Goal: Task Accomplishment & Management: Use online tool/utility

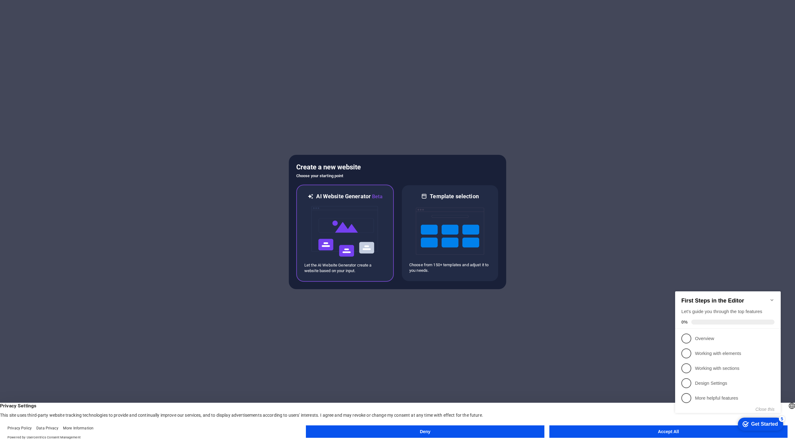
click at [367, 238] on img at bounding box center [345, 232] width 68 height 62
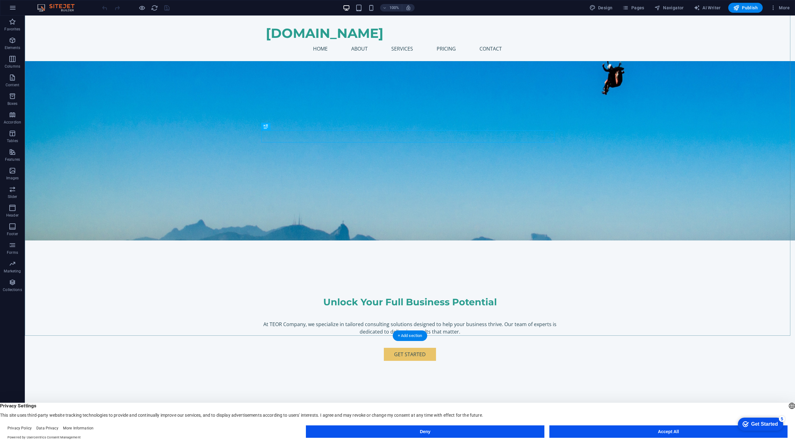
scroll to position [155, 0]
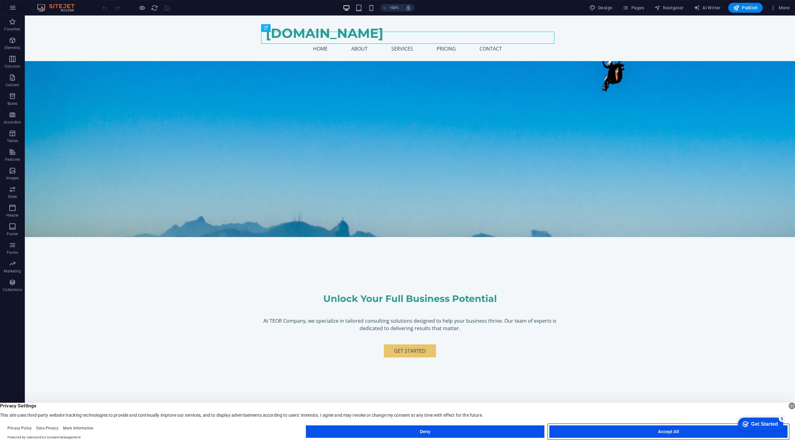
click at [685, 431] on button "Accept All" at bounding box center [668, 432] width 238 height 12
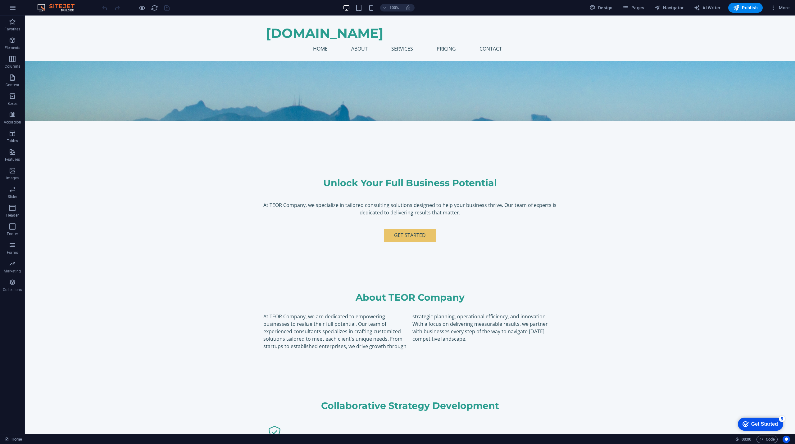
scroll to position [260, 0]
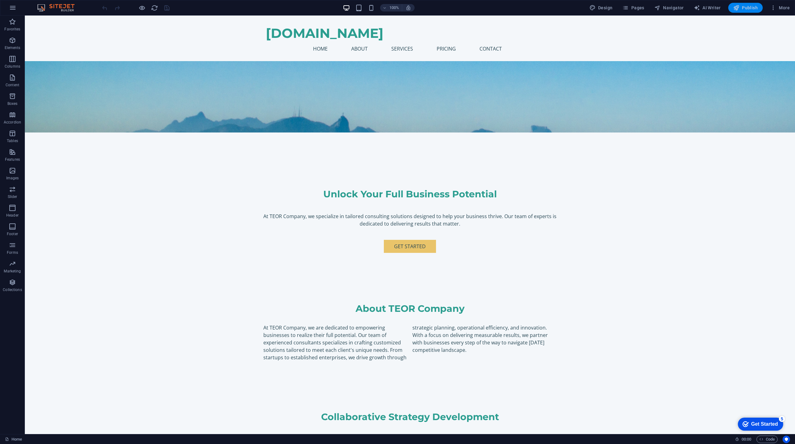
click at [739, 8] on icon "button" at bounding box center [736, 8] width 6 height 6
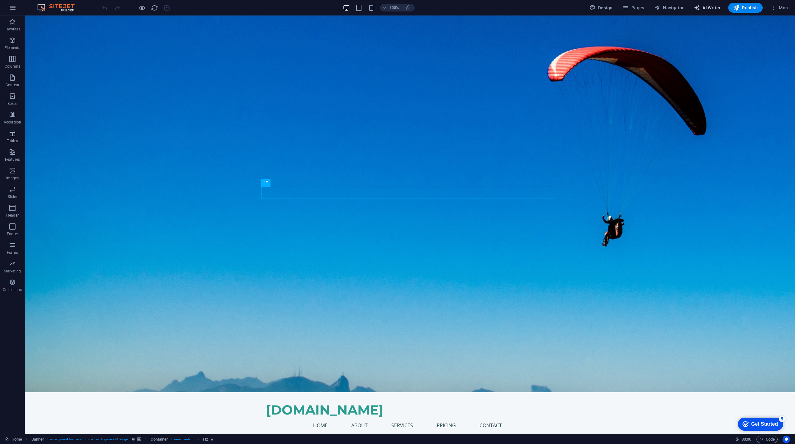
click at [703, 9] on span "AI Writer" at bounding box center [707, 8] width 27 height 6
select select "English"
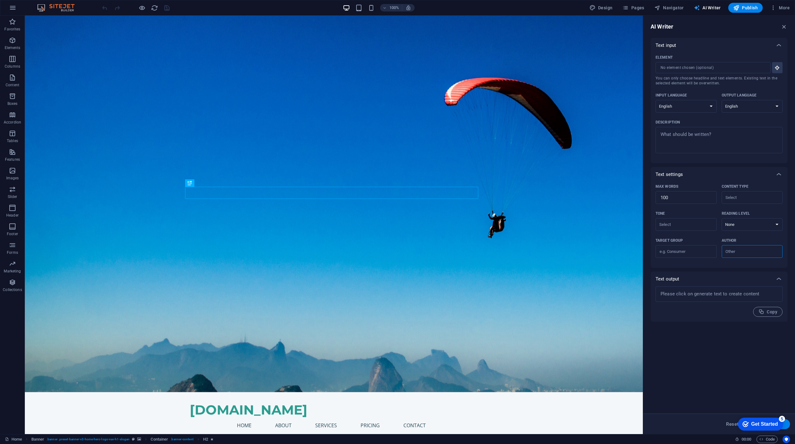
click at [703, 9] on span "AI Writer" at bounding box center [707, 8] width 27 height 6
drag, startPoint x: 785, startPoint y: 26, endPoint x: 759, endPoint y: 1, distance: 35.8
click at [785, 26] on icon "button" at bounding box center [784, 26] width 7 height 7
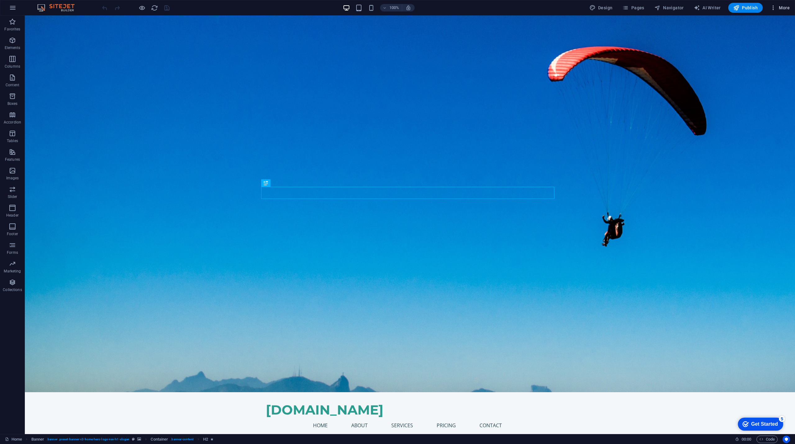
click at [782, 7] on span "More" at bounding box center [780, 8] width 20 height 6
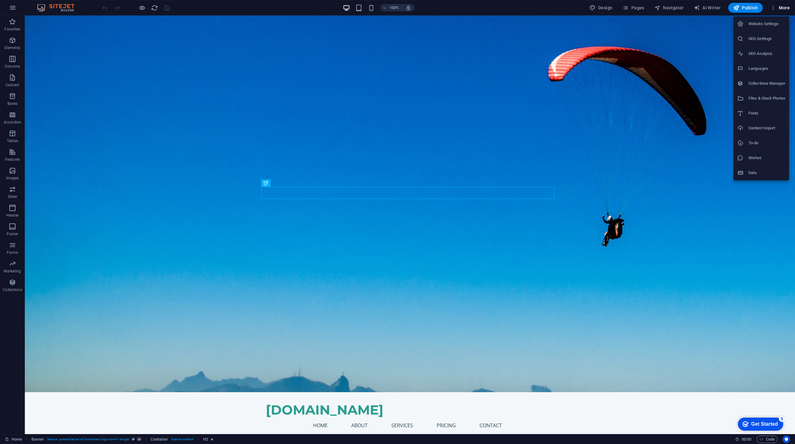
click at [782, 7] on div at bounding box center [397, 222] width 795 height 444
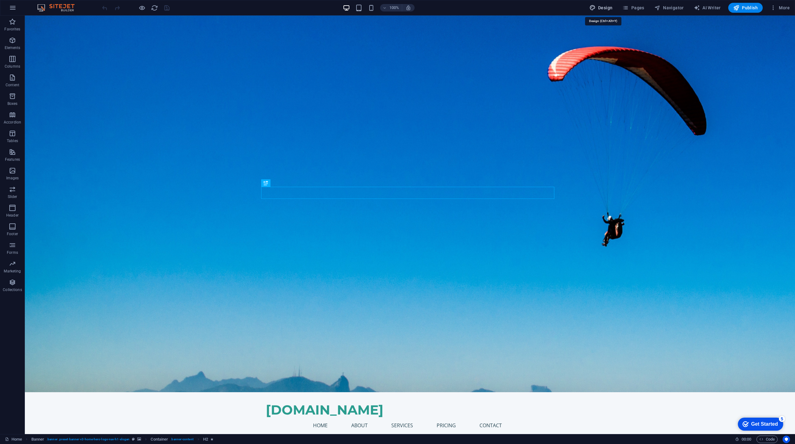
click at [603, 6] on span "Design" at bounding box center [600, 8] width 23 height 6
select select "px"
select select "200"
select select "px"
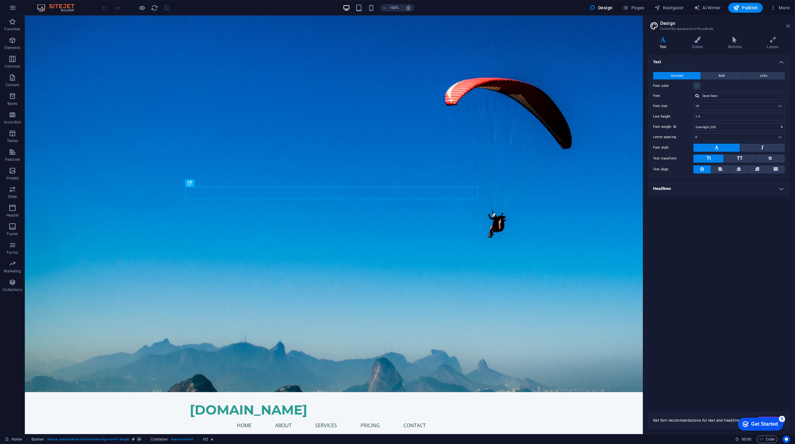
click at [789, 28] on icon at bounding box center [788, 26] width 4 height 5
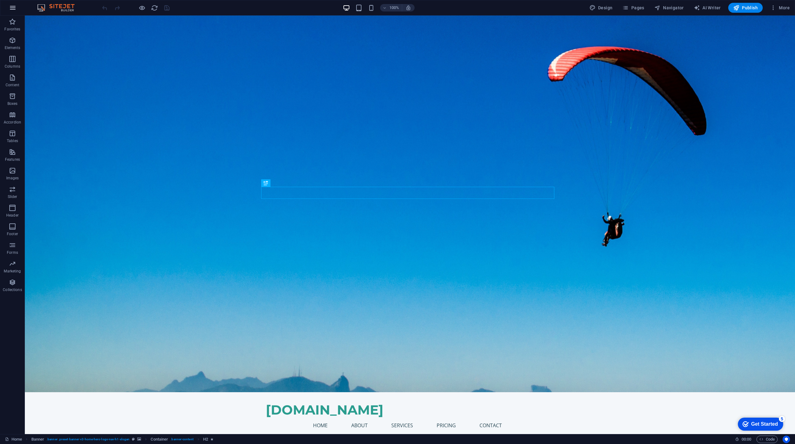
click at [14, 5] on icon "button" at bounding box center [12, 7] width 7 height 7
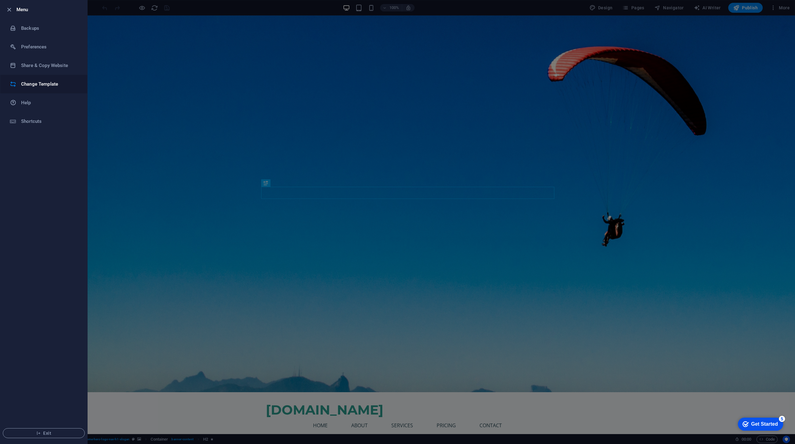
click at [28, 84] on h6 "Change Template" at bounding box center [49, 83] width 57 height 7
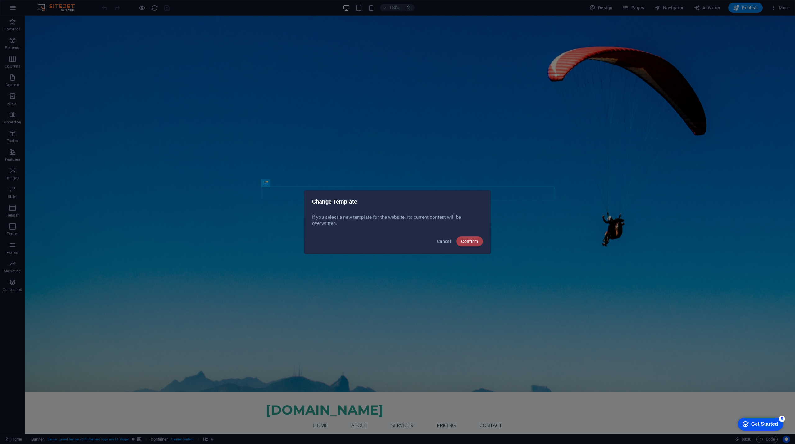
click at [474, 242] on span "Confirm" at bounding box center [469, 241] width 17 height 5
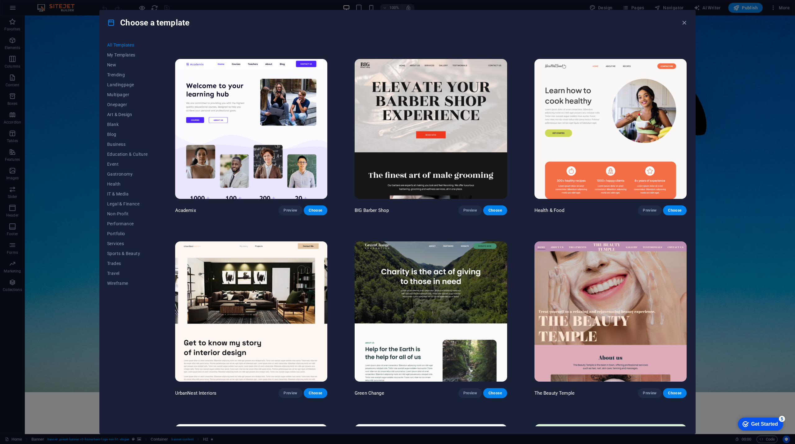
scroll to position [714, 0]
click at [117, 103] on span "Onepager" at bounding box center [127, 104] width 41 height 5
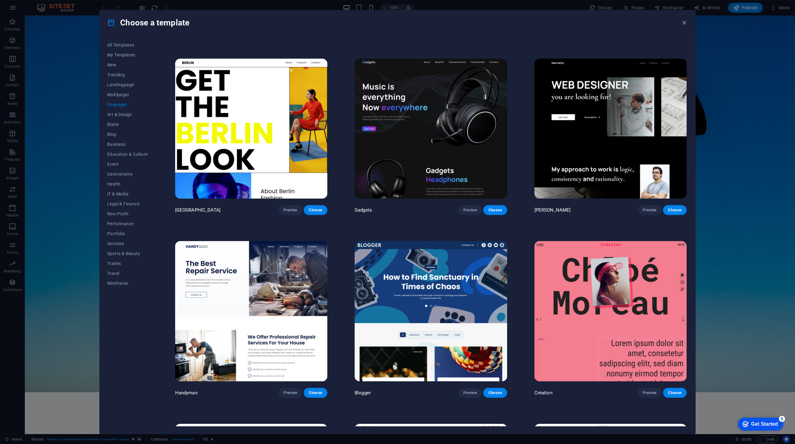
scroll to position [168, 0]
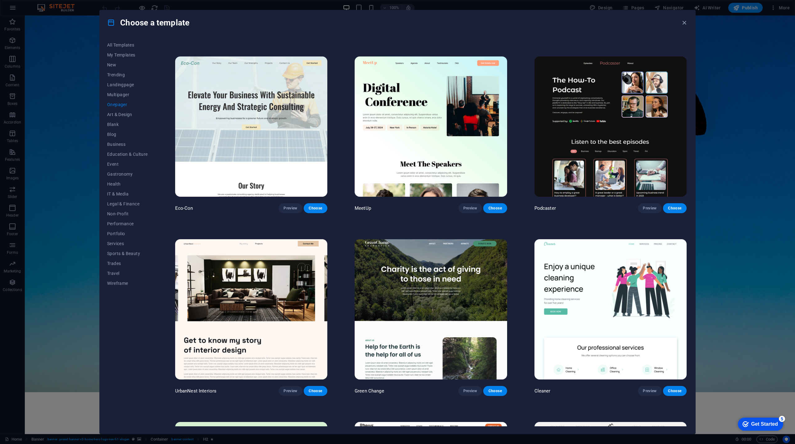
drag, startPoint x: 685, startPoint y: 77, endPoint x: 680, endPoint y: 99, distance: 22.6
click at [680, 104] on div "Podcaster Preview Choose" at bounding box center [610, 134] width 155 height 158
drag, startPoint x: 686, startPoint y: 76, endPoint x: 688, endPoint y: 82, distance: 5.8
click at [688, 82] on div "All Templates My Templates New Trending Landingpage Multipager Onepager Art & D…" at bounding box center [397, 234] width 595 height 399
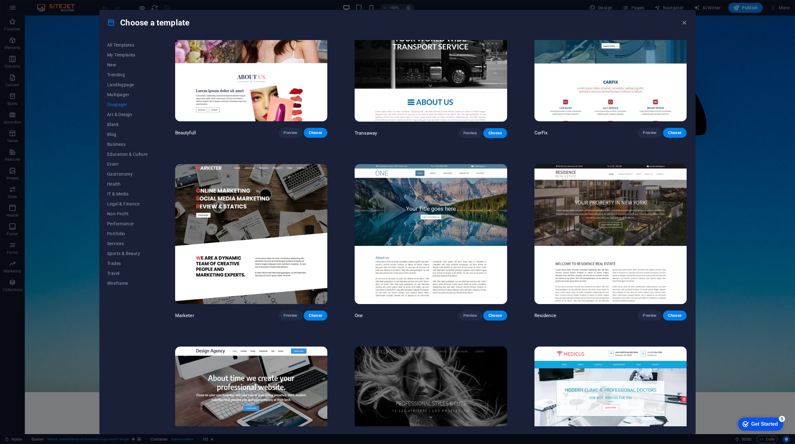
scroll to position [3520, 0]
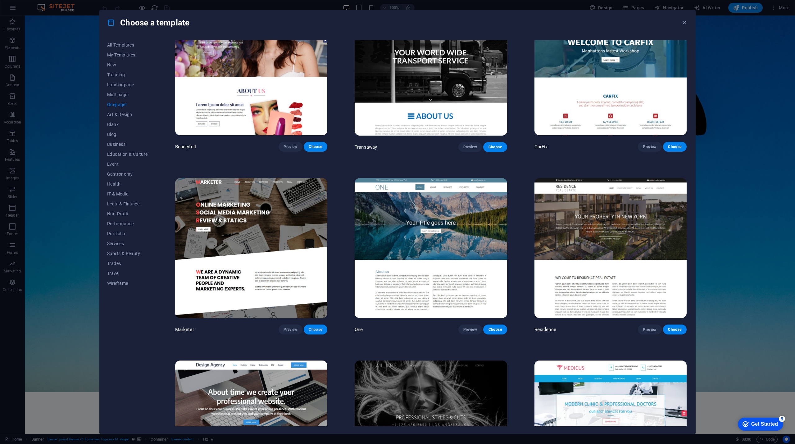
click at [322, 327] on span "Choose" at bounding box center [316, 329] width 14 height 5
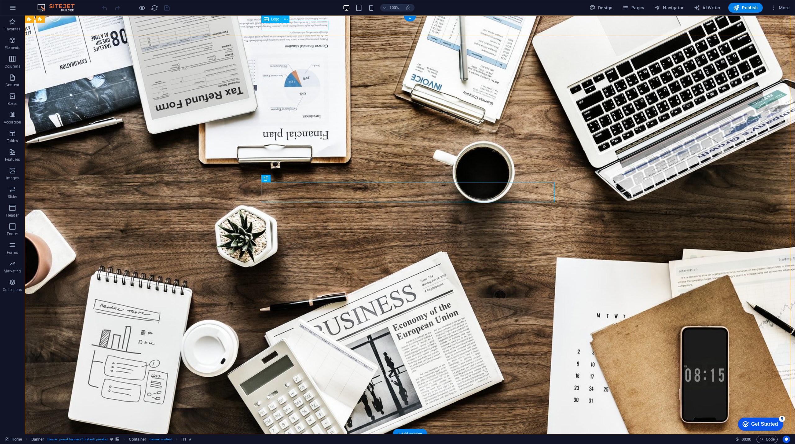
click at [297, 439] on div at bounding box center [409, 443] width 293 height 9
select select "px"
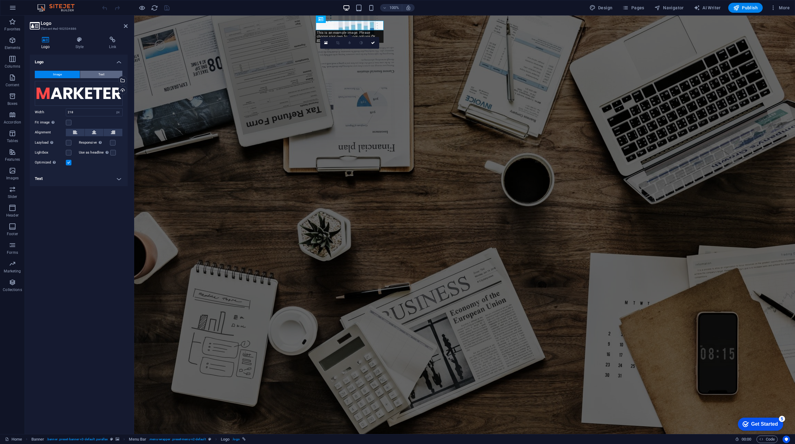
click at [92, 75] on button "Text" at bounding box center [101, 74] width 42 height 7
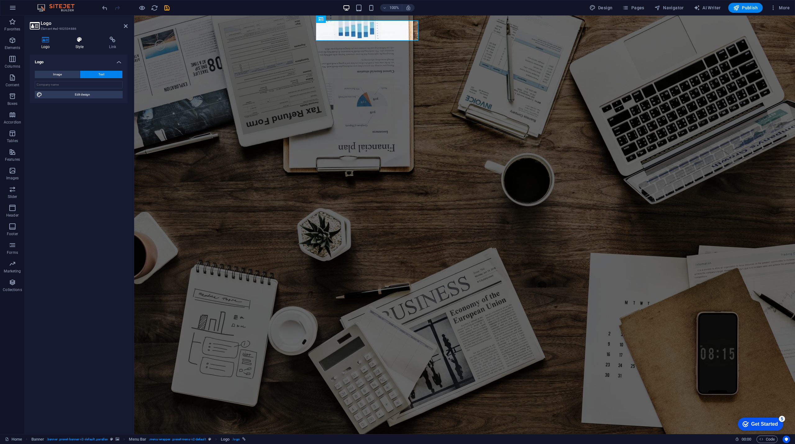
click at [78, 40] on icon at bounding box center [79, 40] width 31 height 6
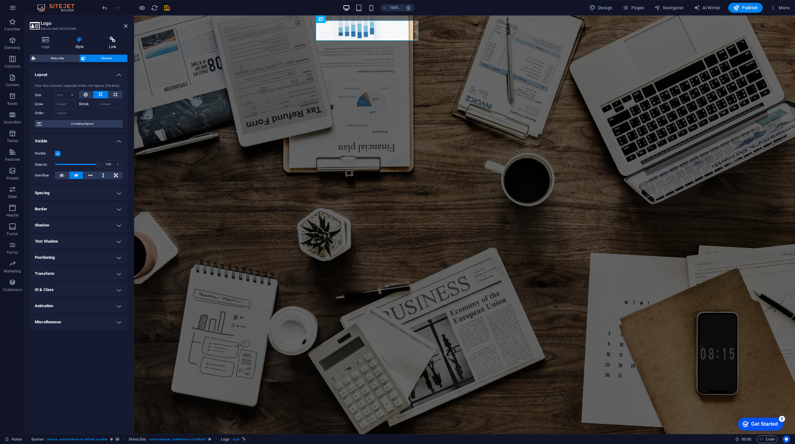
click at [113, 41] on icon at bounding box center [112, 40] width 30 height 6
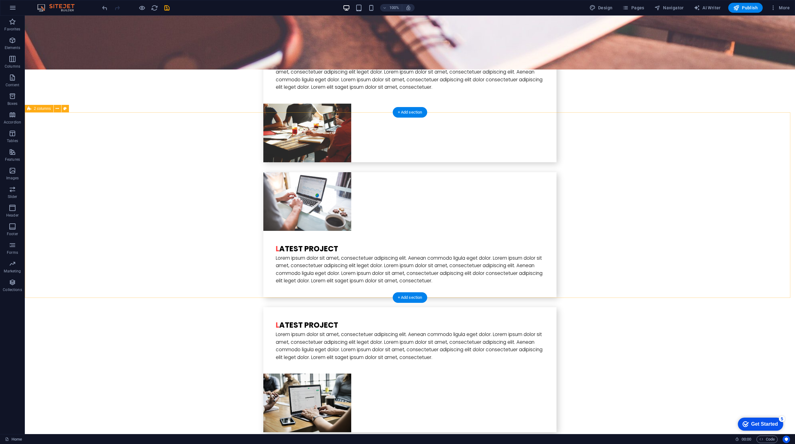
scroll to position [1624, 0]
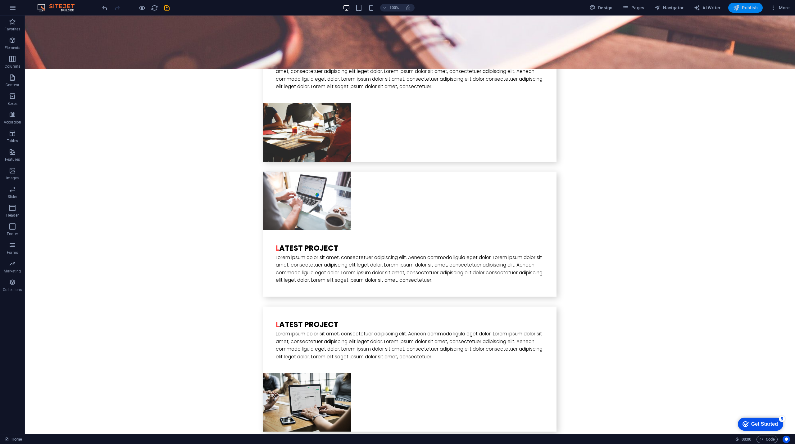
click at [749, 12] on button "Publish" at bounding box center [745, 8] width 34 height 10
